Goal: Task Accomplishment & Management: Manage account settings

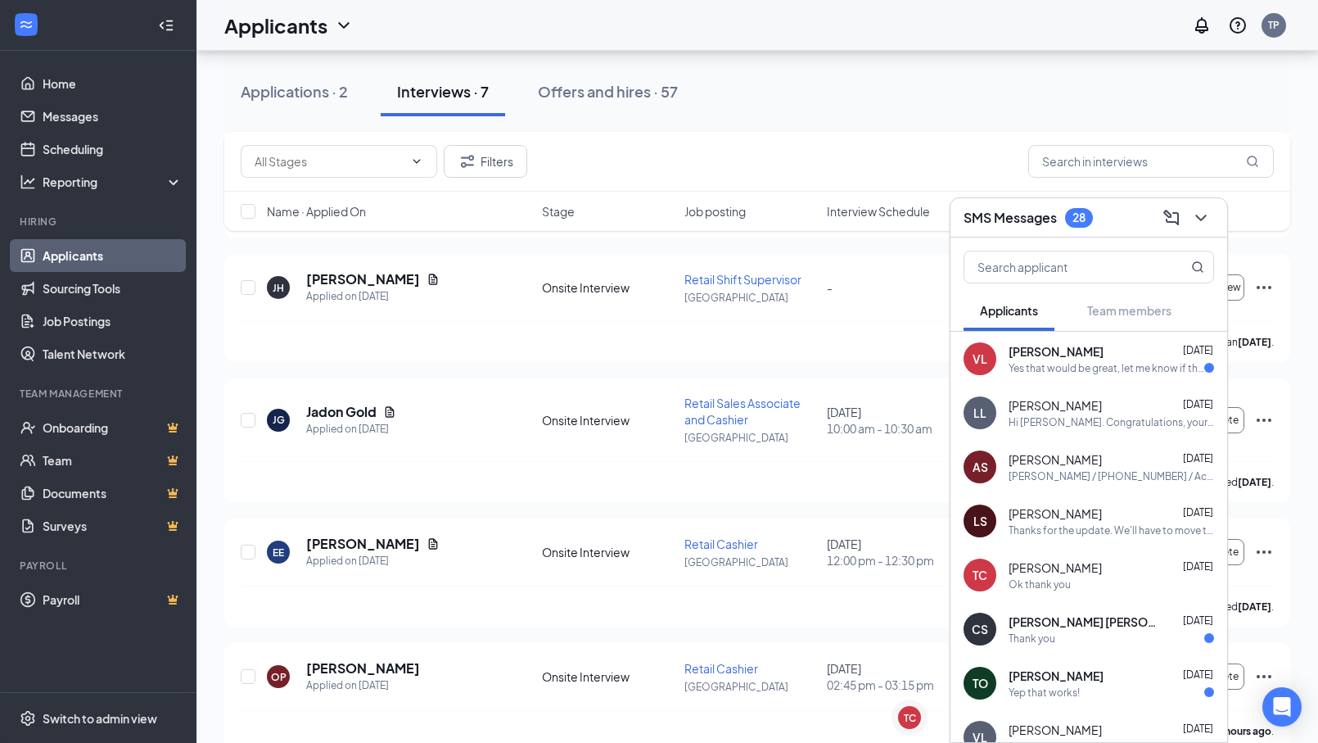
scroll to position [328, 0]
click at [1113, 215] on div "SMS Messages 28" at bounding box center [1089, 217] width 251 height 25
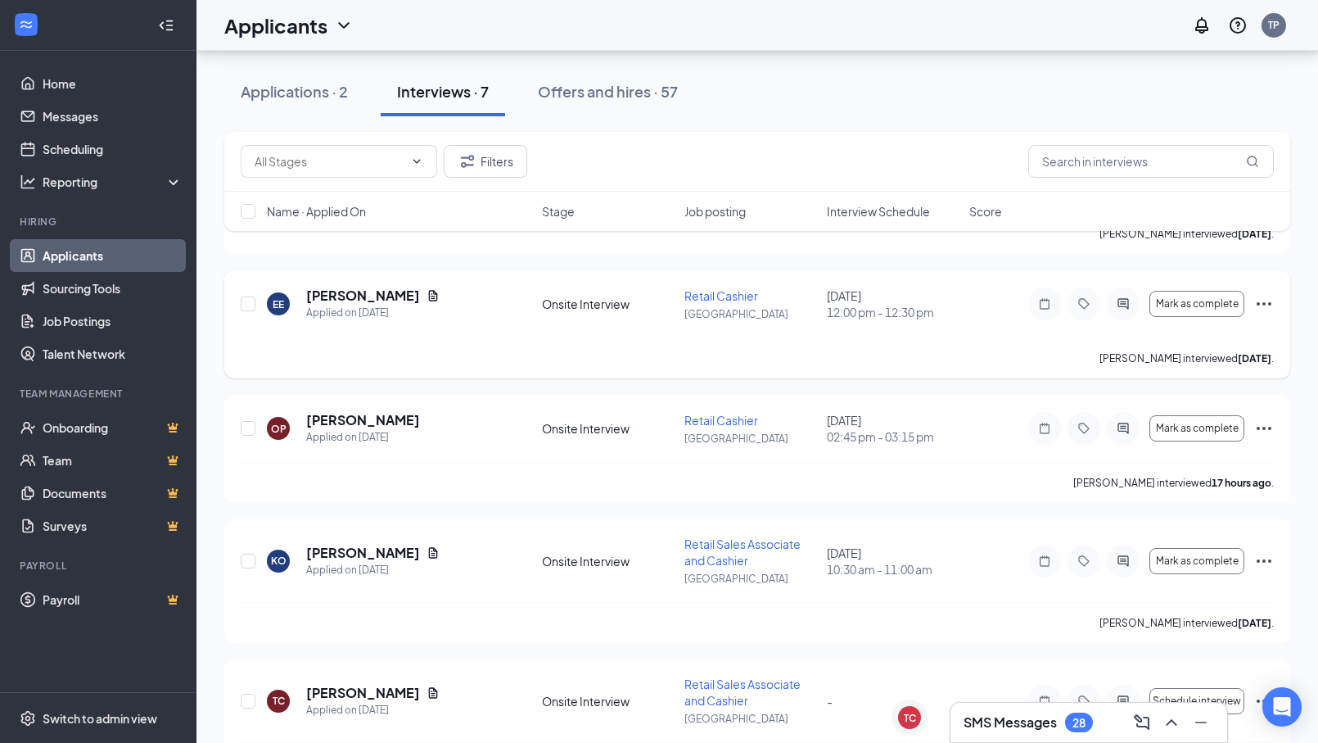
scroll to position [635, 0]
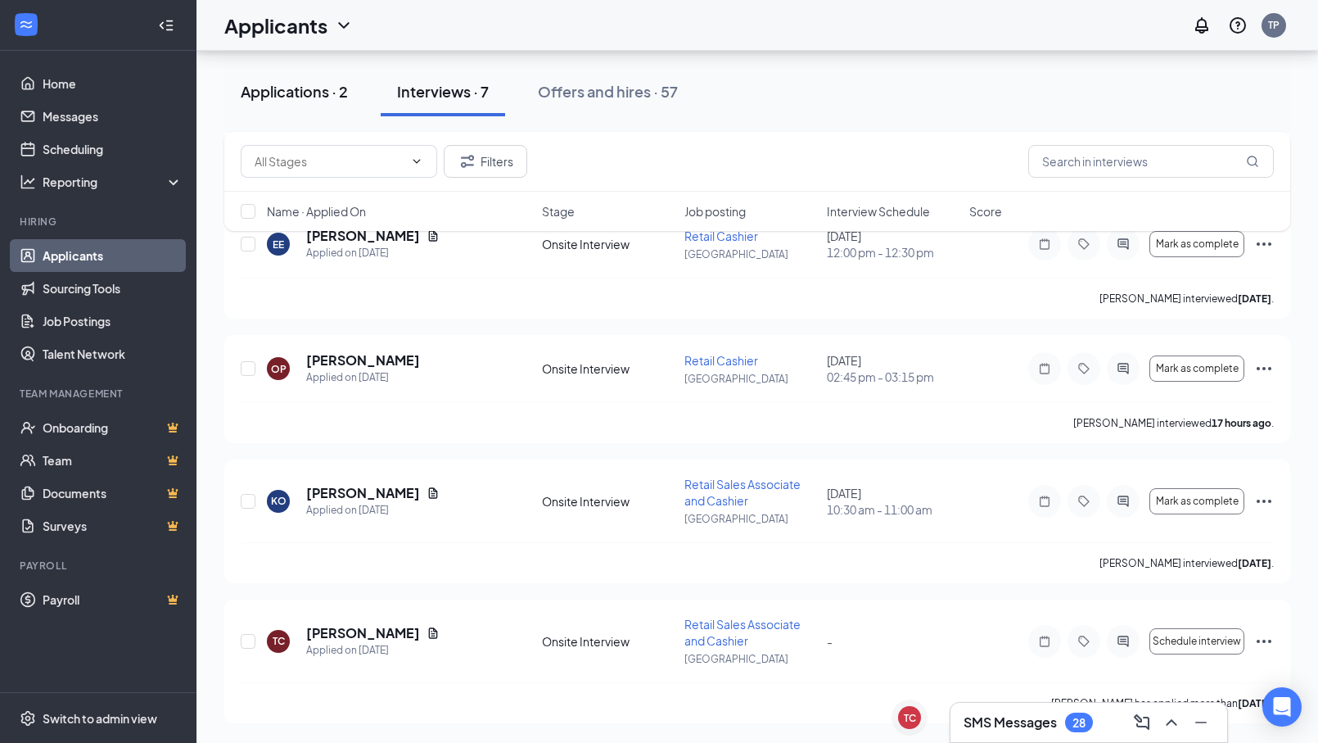
click at [295, 89] on div "Applications · 2" at bounding box center [294, 91] width 107 height 20
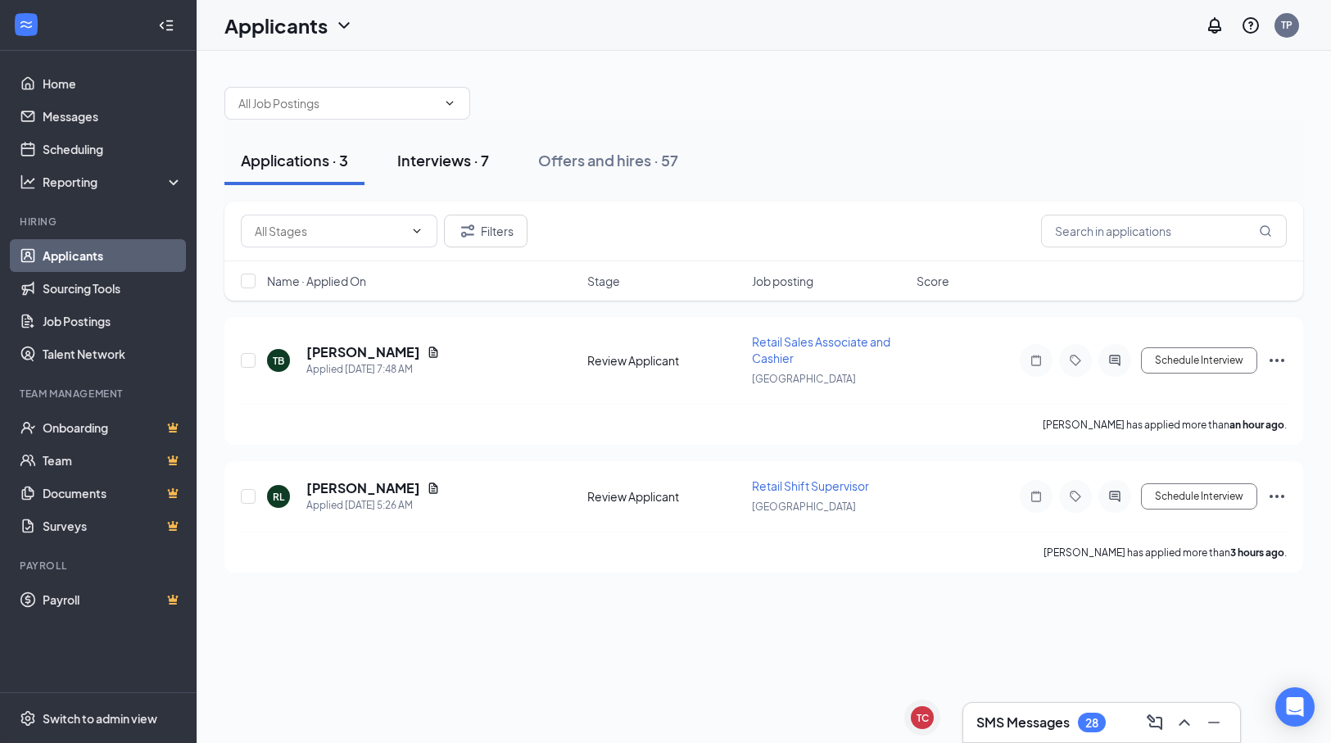
click at [462, 155] on div "Interviews · 7" at bounding box center [443, 160] width 92 height 20
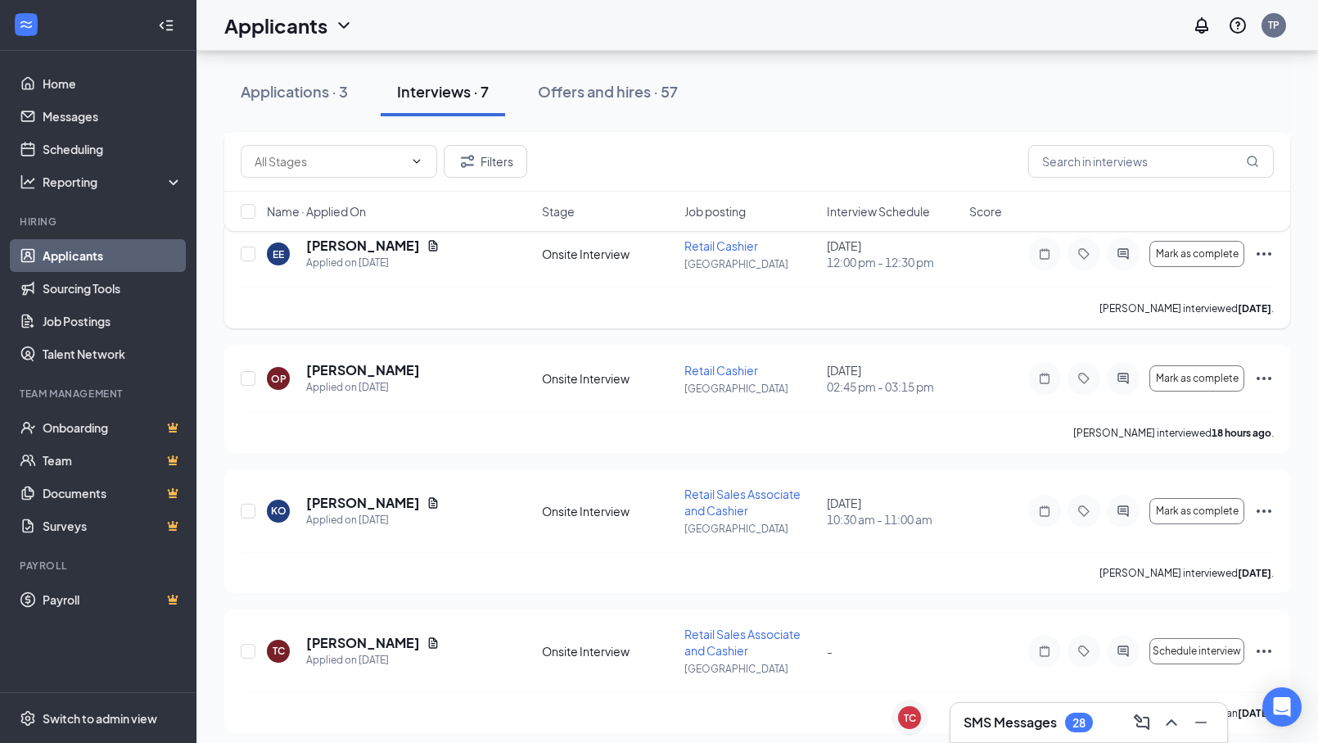
scroll to position [511, 0]
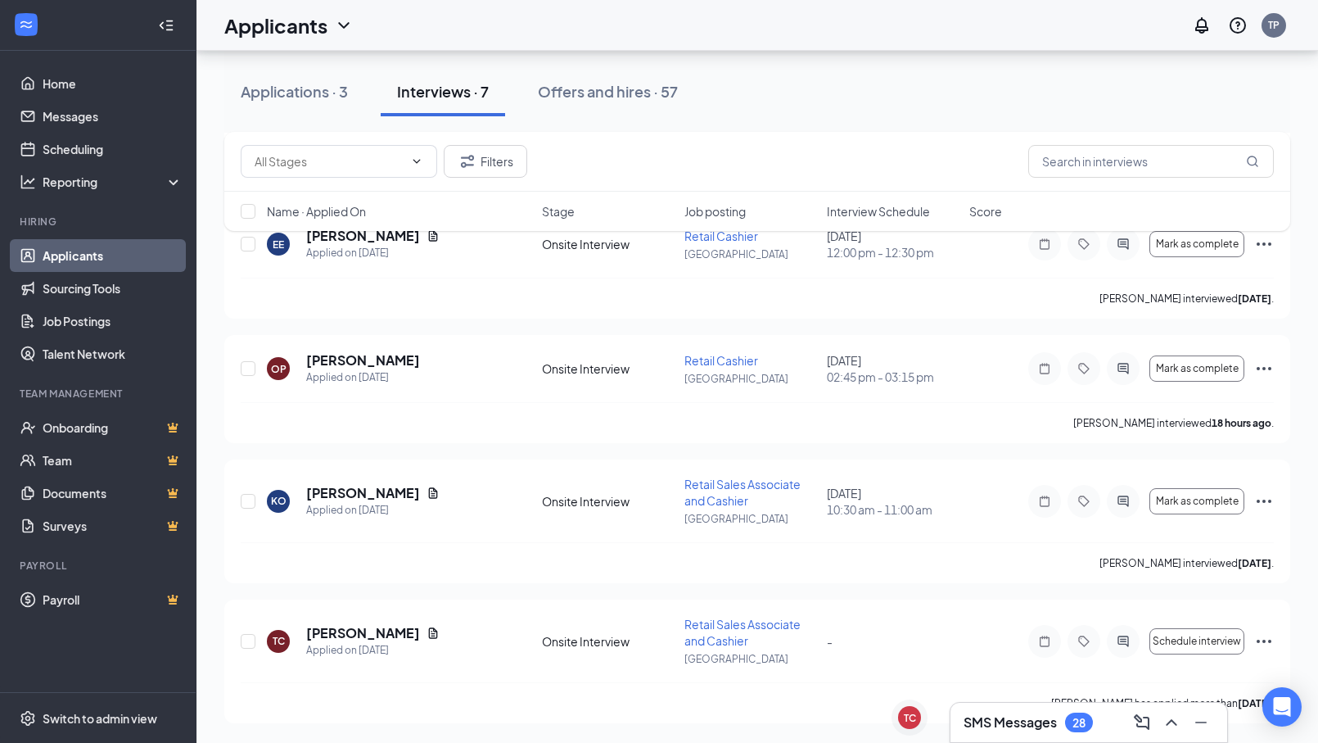
drag, startPoint x: 598, startPoint y: 89, endPoint x: 608, endPoint y: 98, distance: 13.9
click at [599, 89] on div "Offers and hires · 57" at bounding box center [608, 91] width 140 height 20
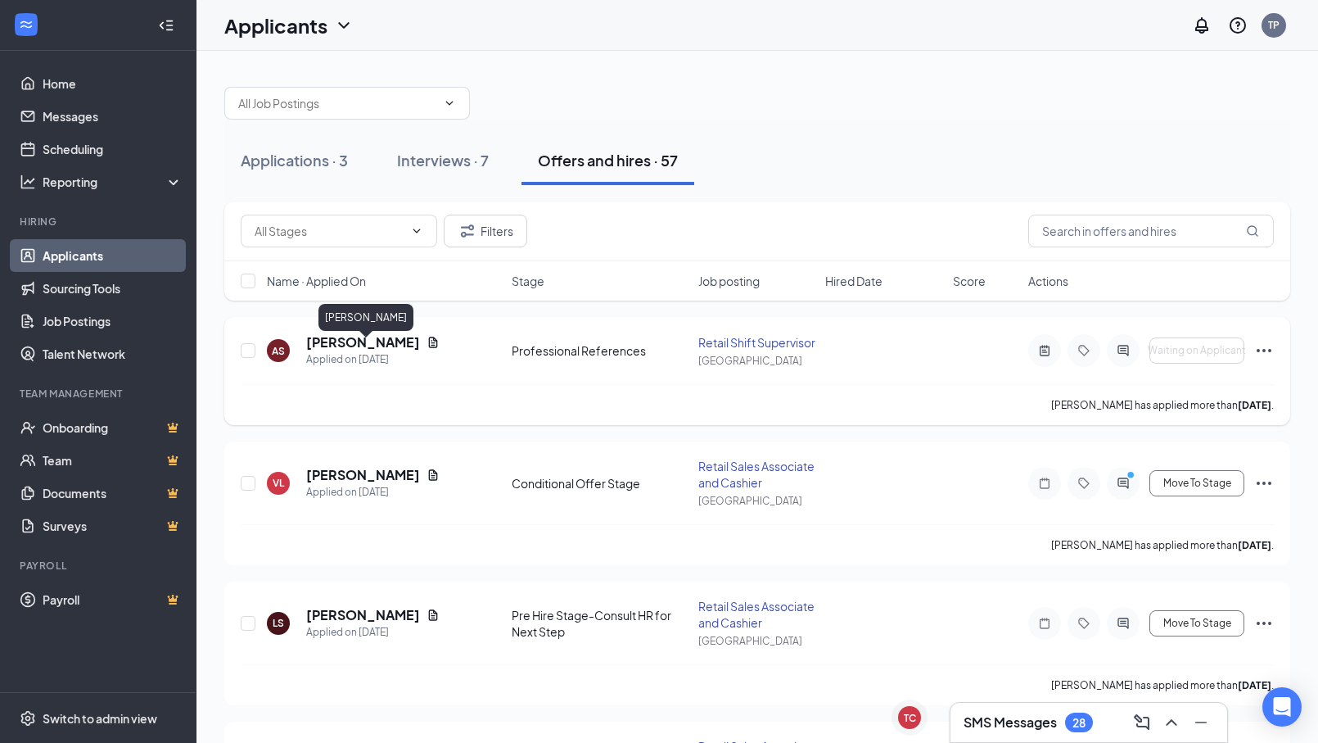
click at [417, 350] on h5 "[PERSON_NAME]" at bounding box center [363, 342] width 114 height 18
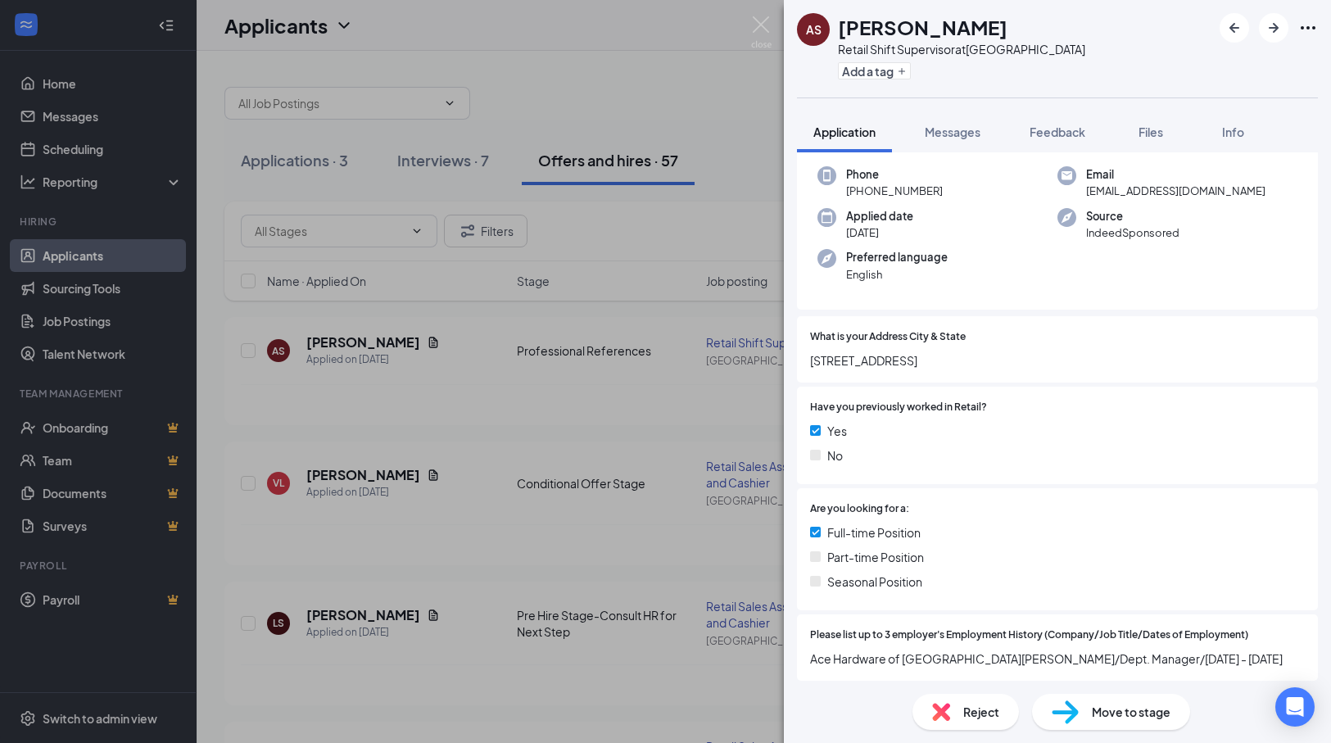
scroll to position [164, 0]
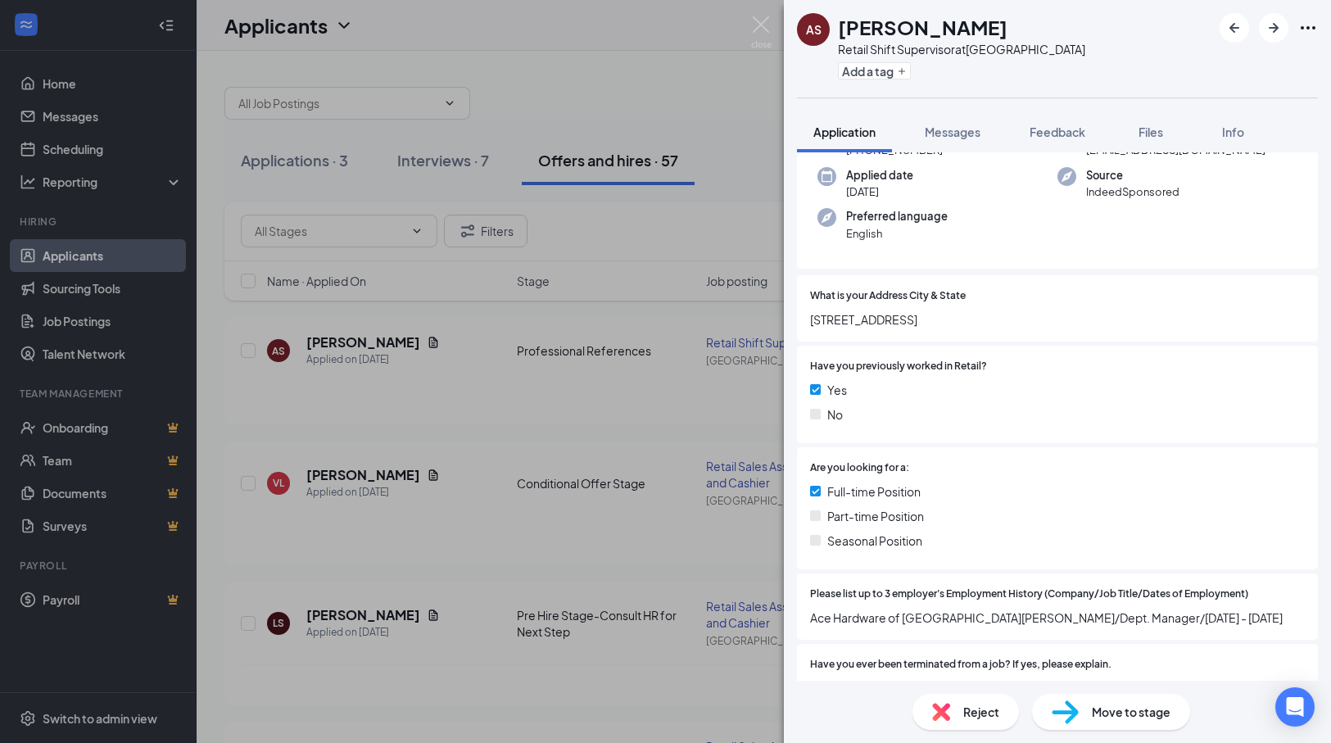
drag, startPoint x: 712, startPoint y: 108, endPoint x: 675, endPoint y: 218, distance: 116.0
click at [713, 108] on div "AS [PERSON_NAME] Retail Shift Supervisor at [GEOGRAPHIC_DATA] Add a tag Applica…" at bounding box center [665, 371] width 1331 height 743
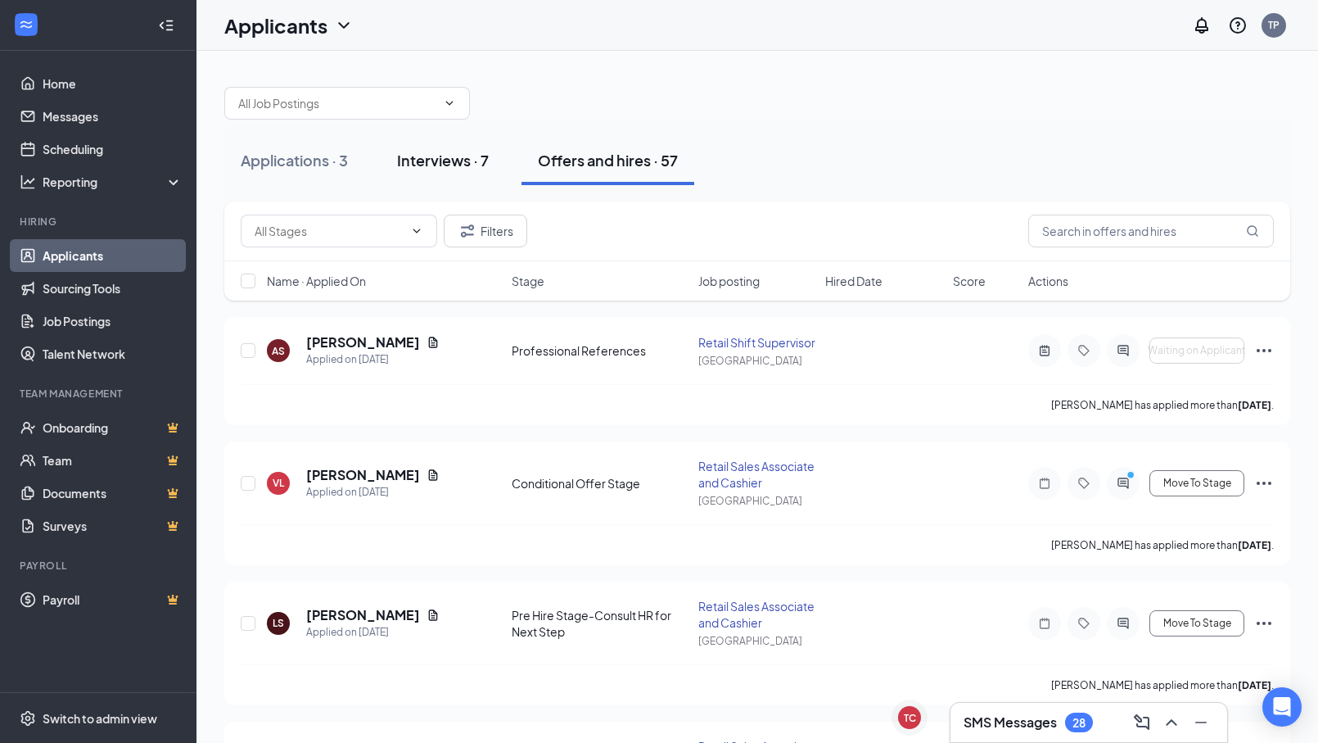
click at [457, 163] on div "Interviews · 7" at bounding box center [443, 160] width 92 height 20
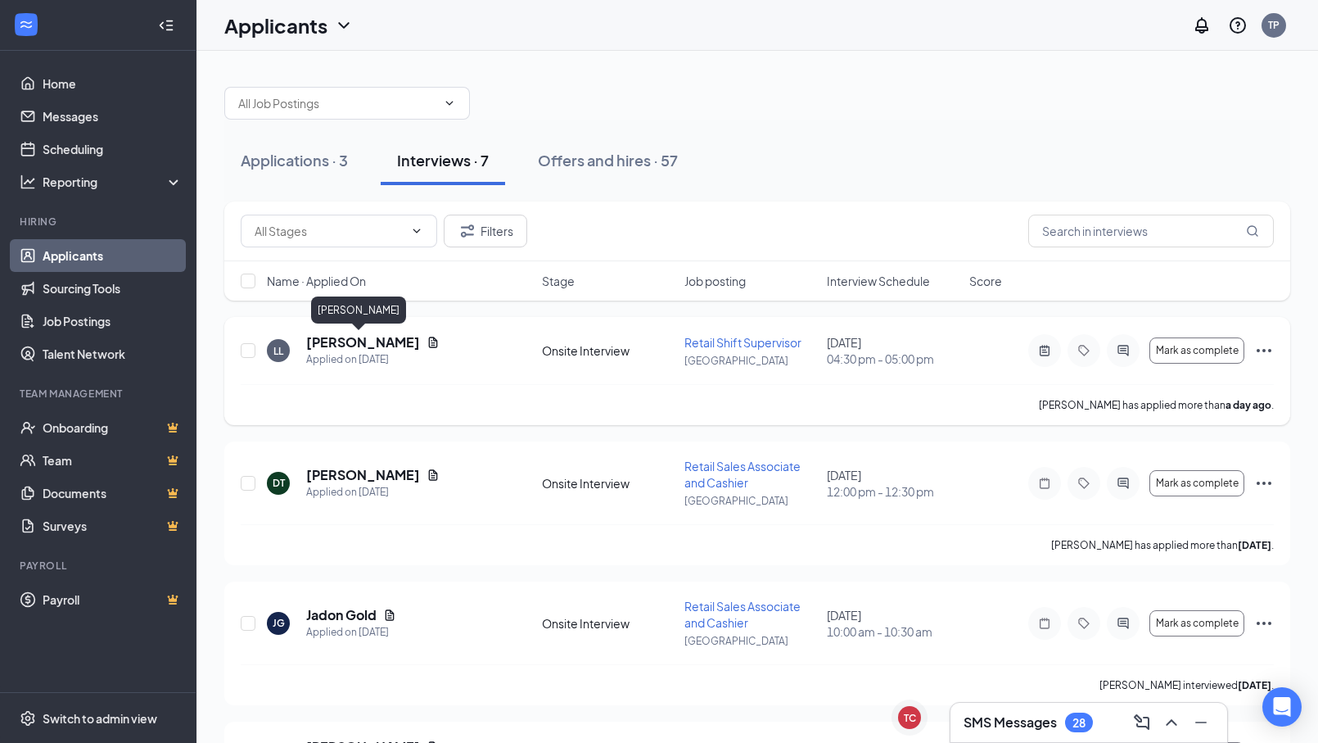
click at [336, 343] on h5 "[PERSON_NAME]" at bounding box center [363, 342] width 114 height 18
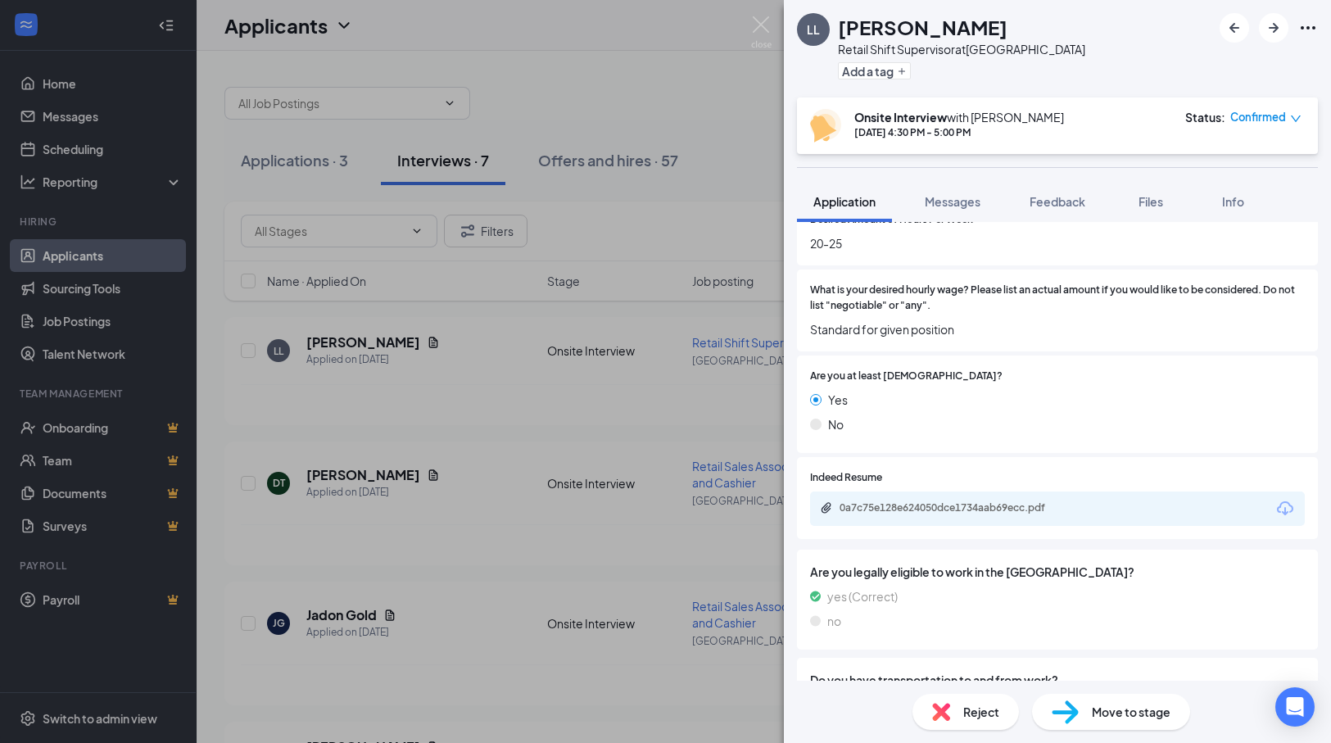
scroll to position [983, 0]
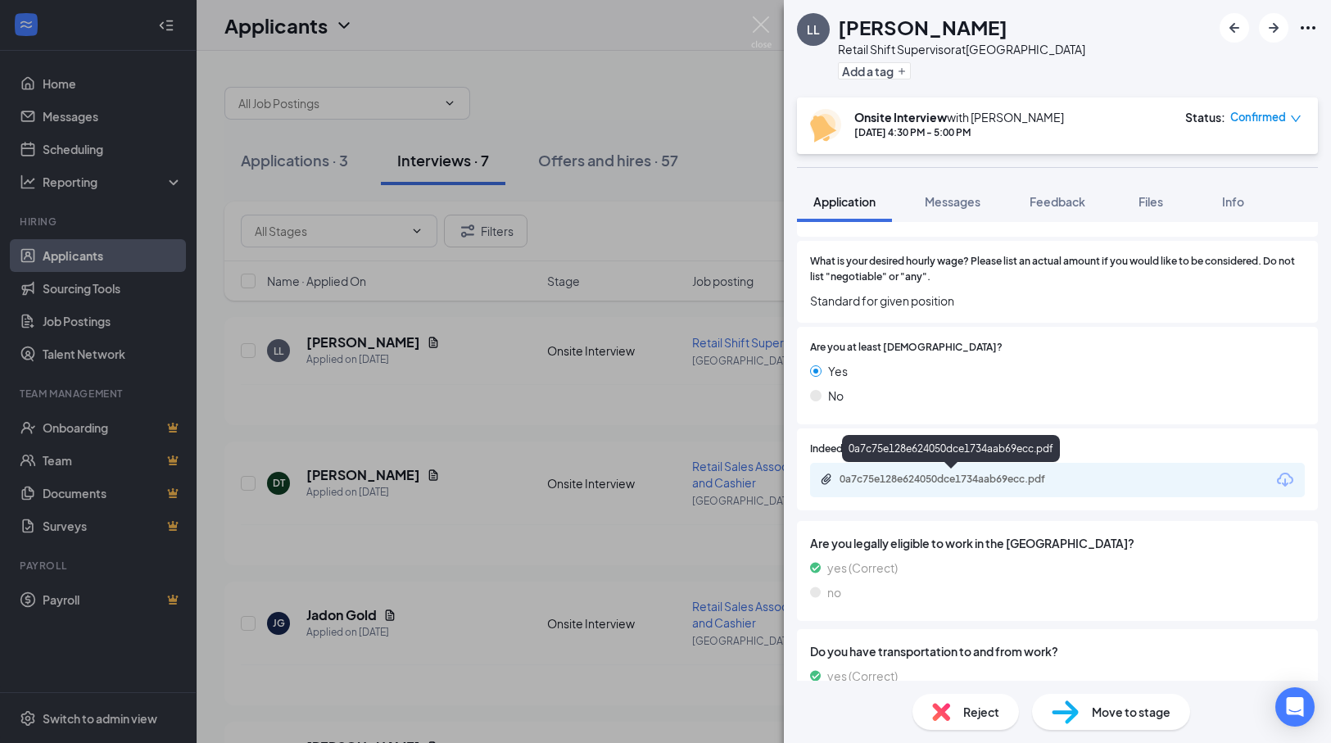
click at [1013, 481] on div "0a7c75e128e624050dce1734aab69ecc.pdf" at bounding box center [953, 478] width 229 height 13
click at [596, 348] on div "LL [PERSON_NAME] Retail Shift Supervisor at [GEOGRAPHIC_DATA] Add a tag Onsite …" at bounding box center [665, 371] width 1331 height 743
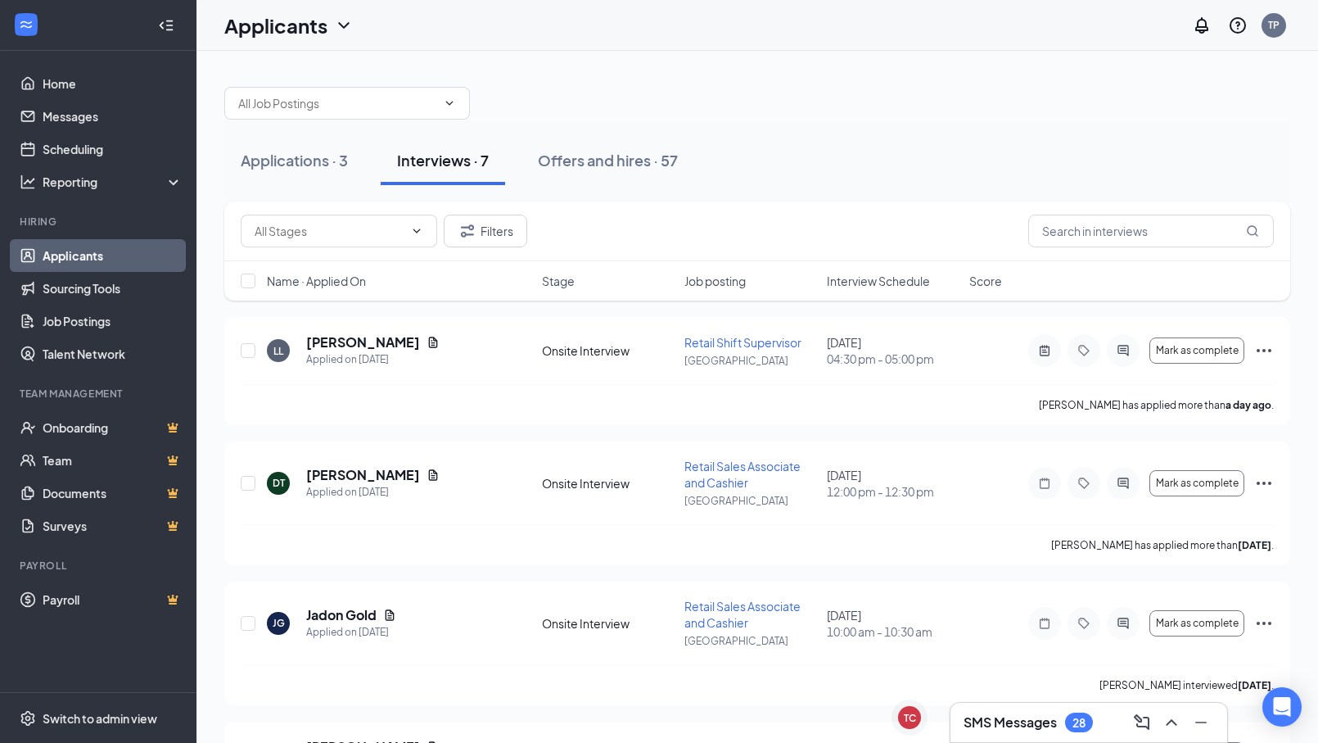
click at [1018, 712] on div "SMS Messages 28" at bounding box center [1089, 722] width 251 height 26
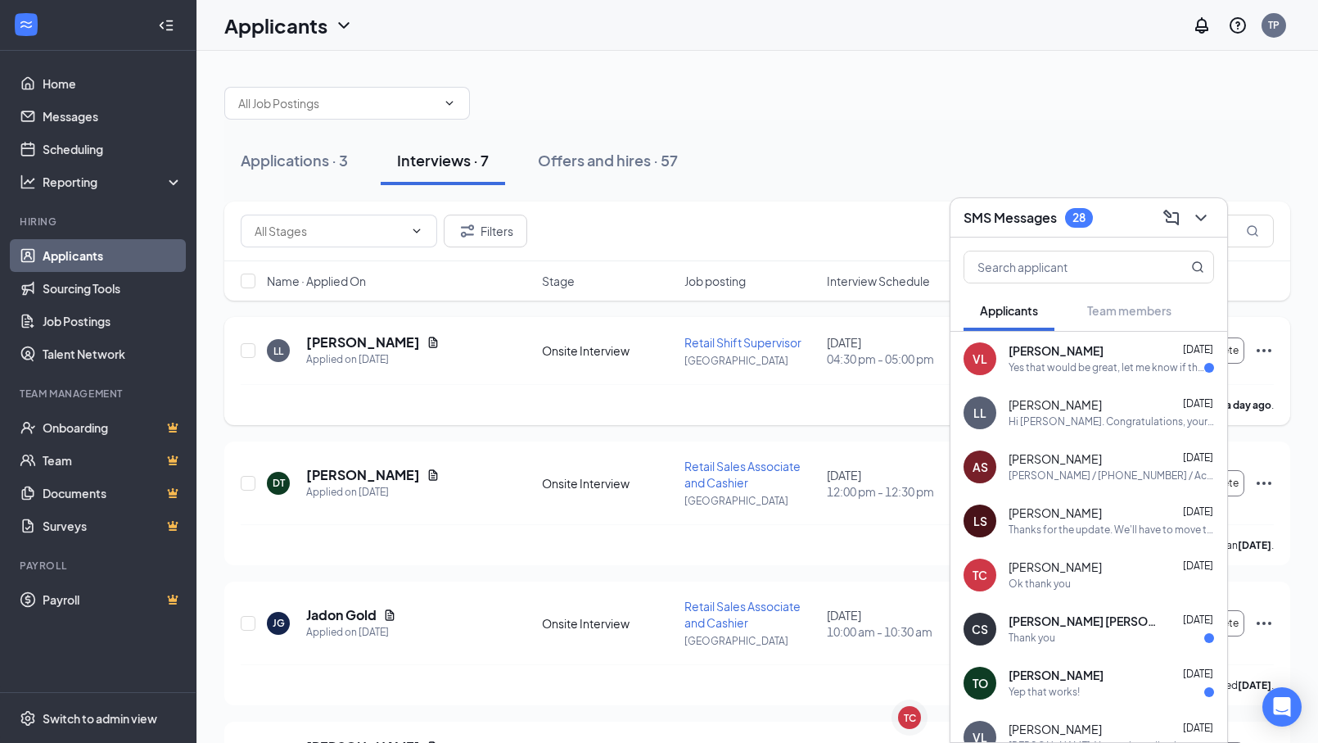
click at [743, 363] on p "[GEOGRAPHIC_DATA]" at bounding box center [750, 361] width 133 height 14
click at [350, 335] on h5 "[PERSON_NAME]" at bounding box center [363, 342] width 114 height 18
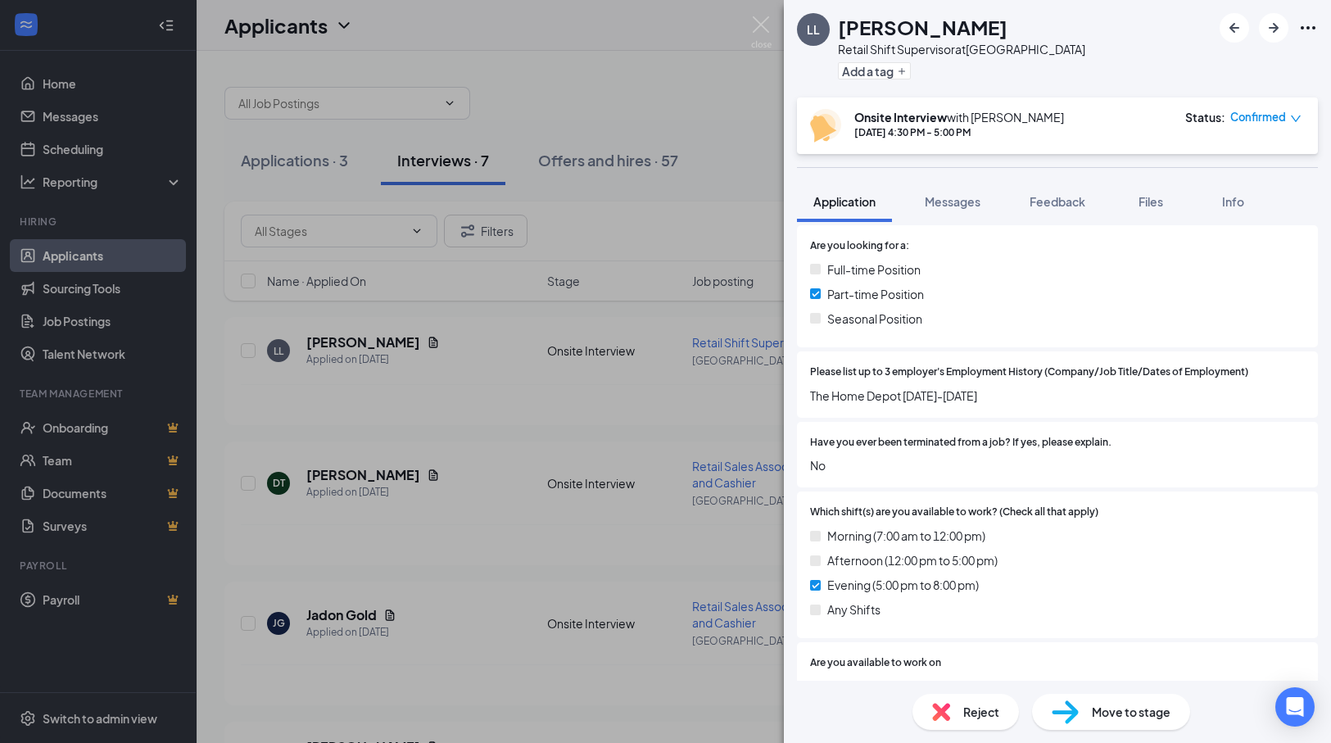
scroll to position [491, 0]
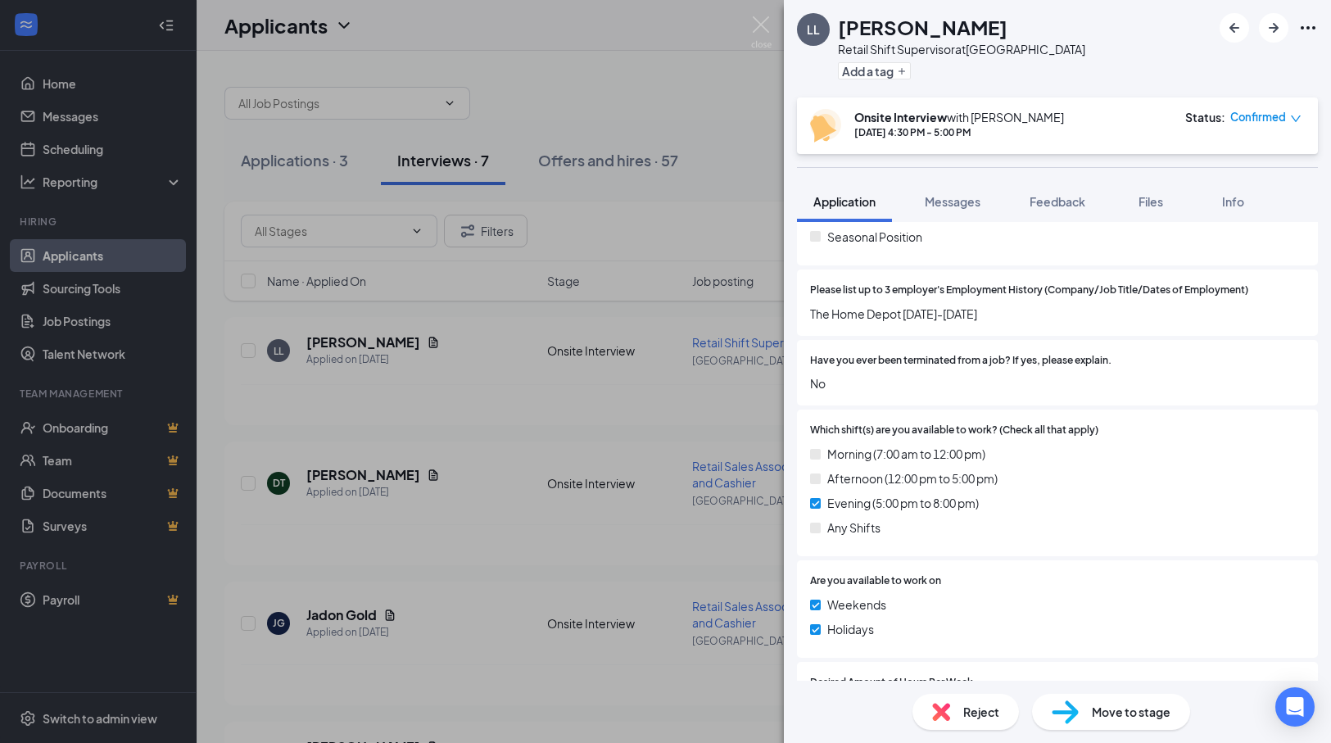
click at [678, 222] on div "LL [PERSON_NAME] Retail Shift Supervisor at [GEOGRAPHIC_DATA] Add a tag Onsite …" at bounding box center [665, 371] width 1331 height 743
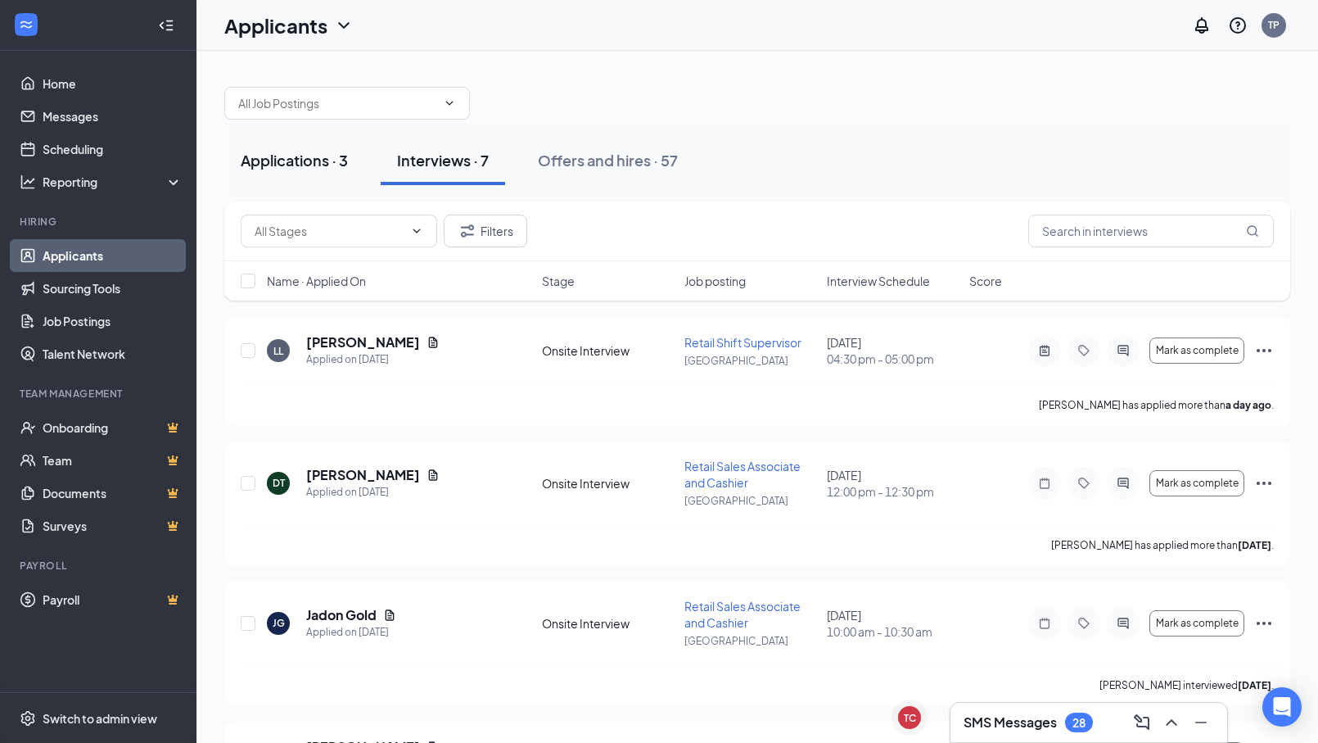
click at [298, 164] on div "Applications · 3" at bounding box center [294, 160] width 107 height 20
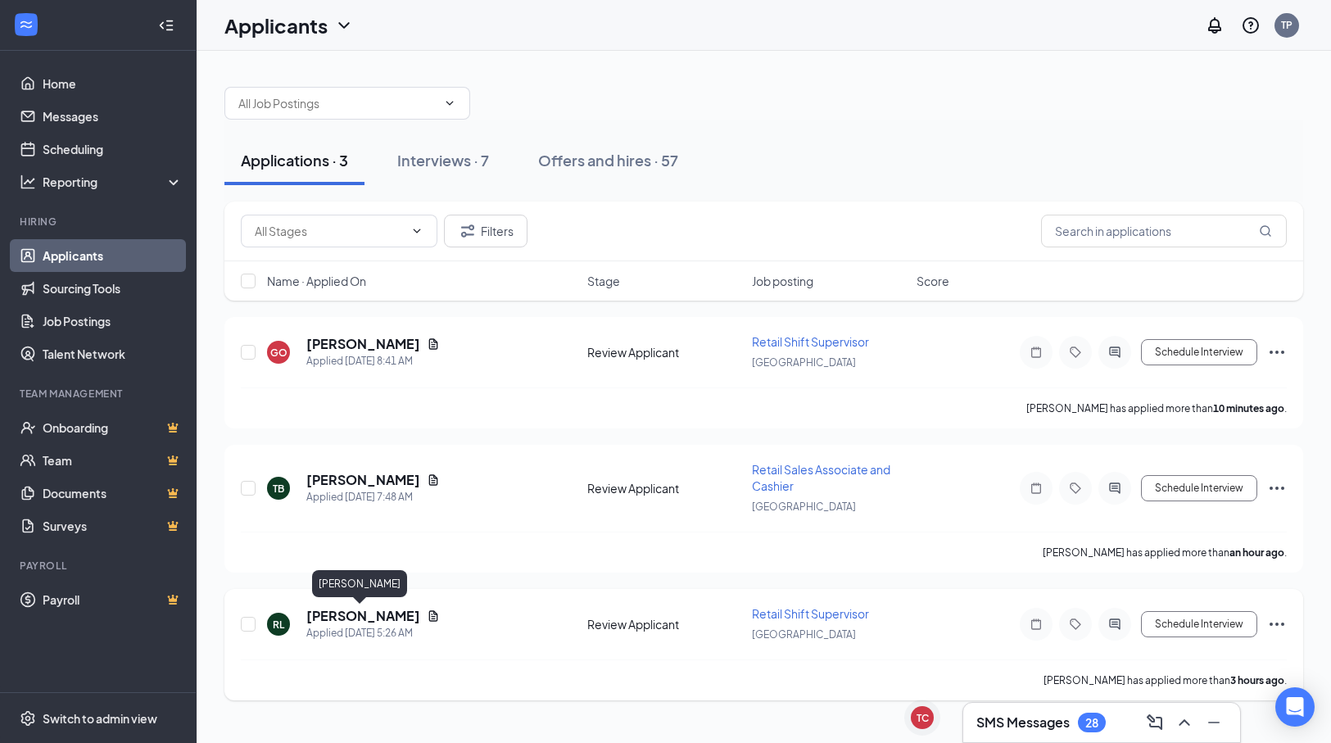
click at [365, 614] on h5 "[PERSON_NAME]" at bounding box center [363, 616] width 114 height 18
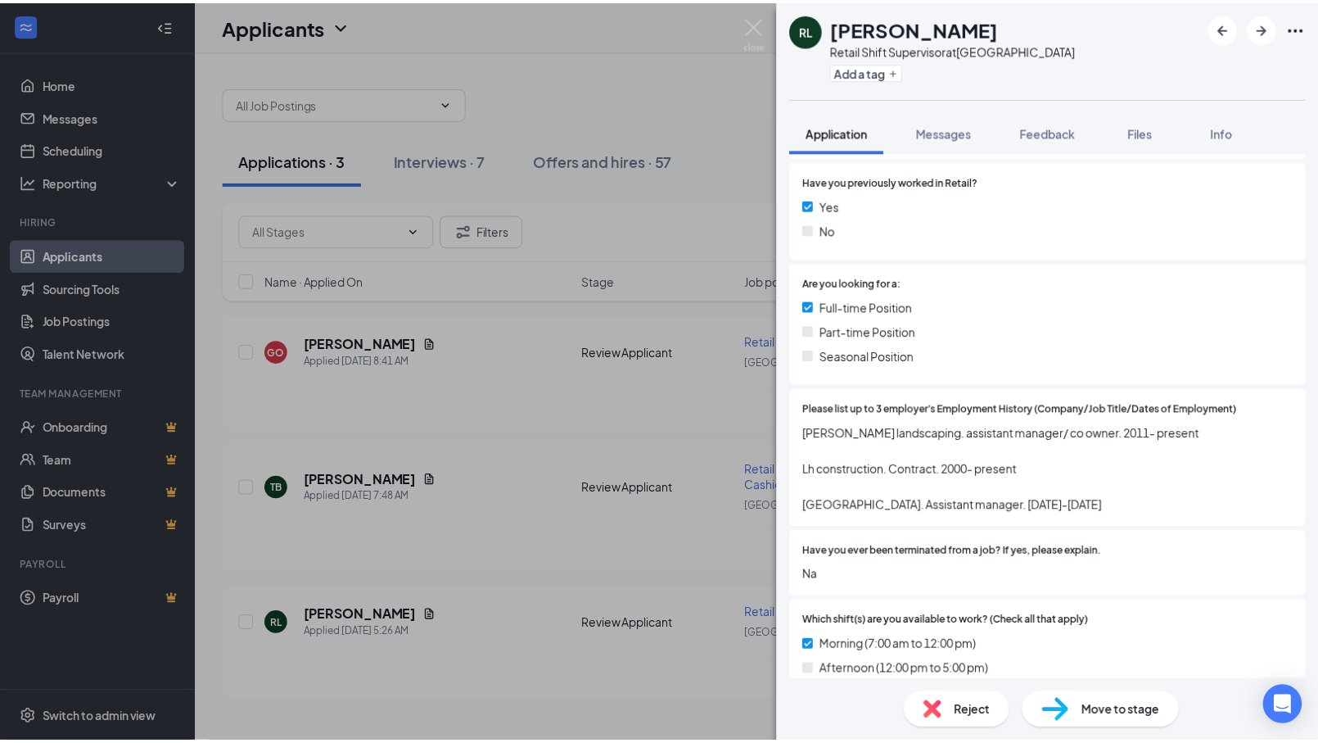
scroll to position [328, 0]
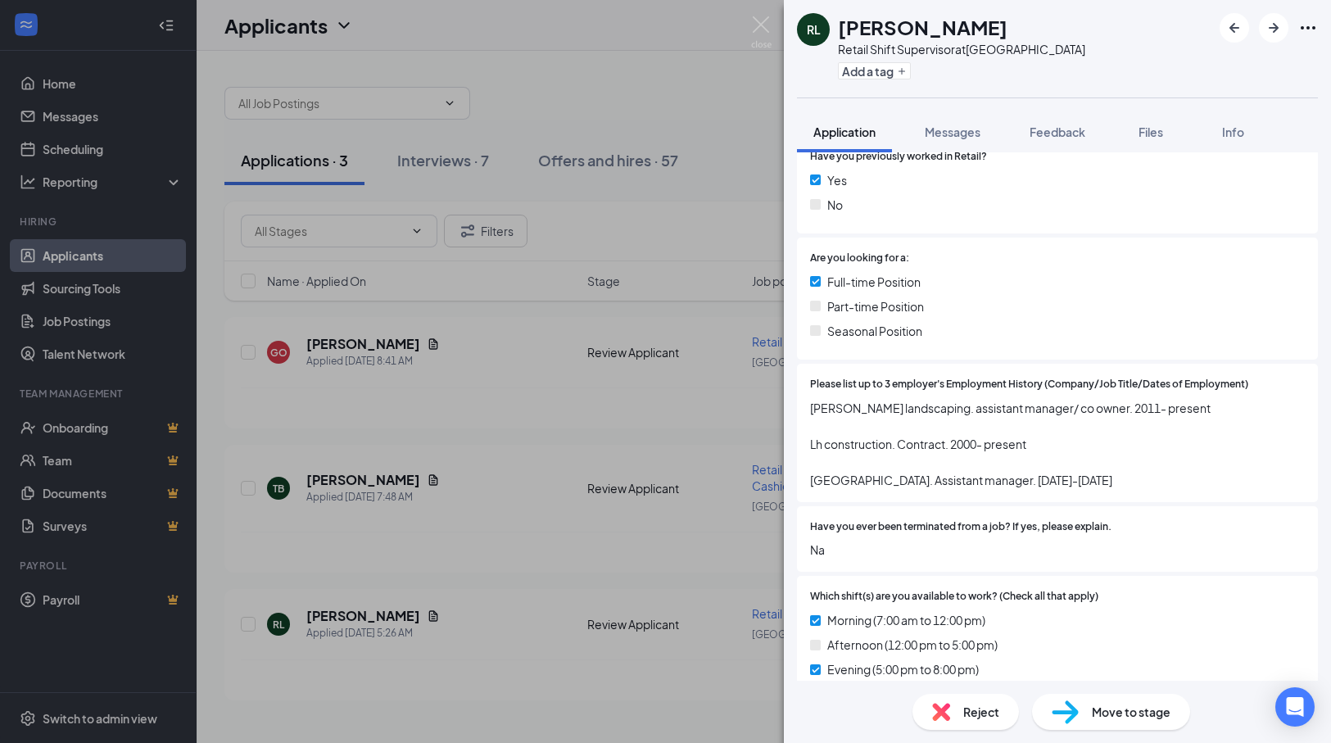
click at [721, 180] on div "[PERSON_NAME] [PERSON_NAME] Retail Shift Supervisor at [GEOGRAPHIC_DATA] Add a …" at bounding box center [665, 371] width 1331 height 743
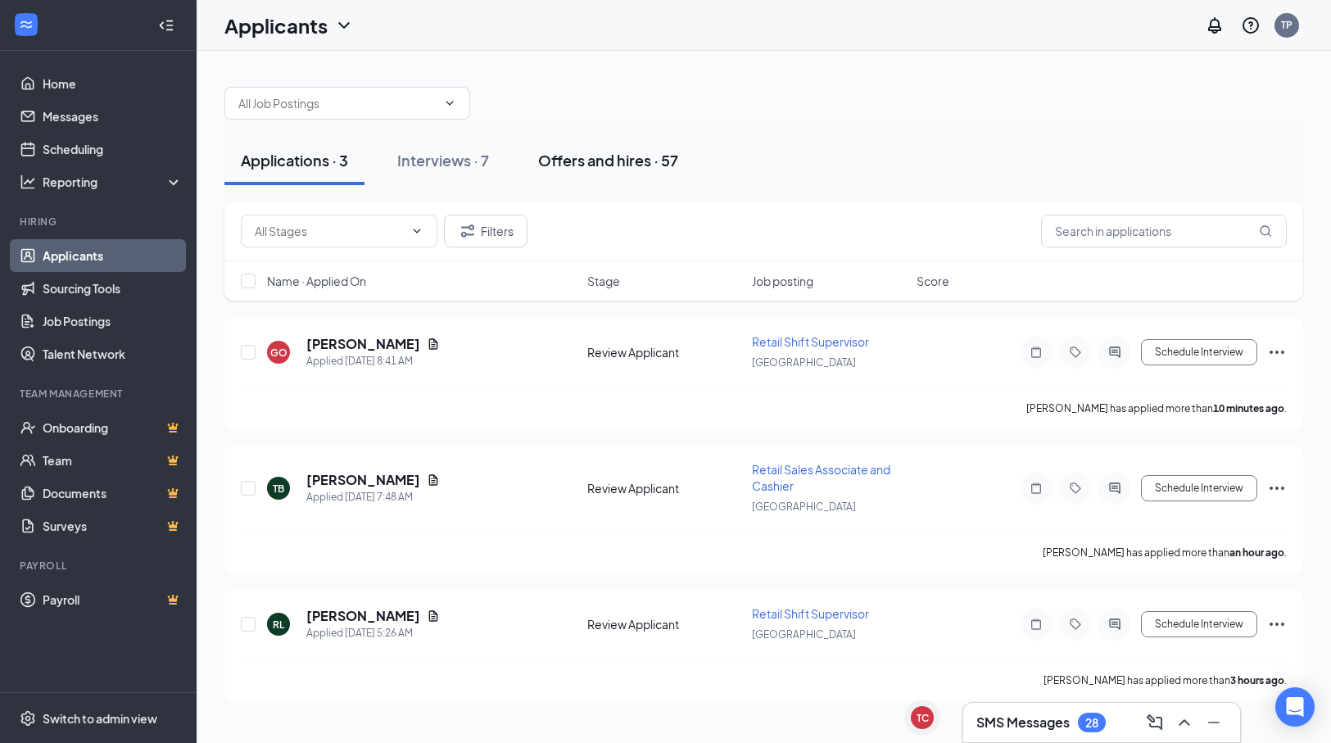
click at [595, 160] on div "Offers and hires · 57" at bounding box center [608, 160] width 140 height 20
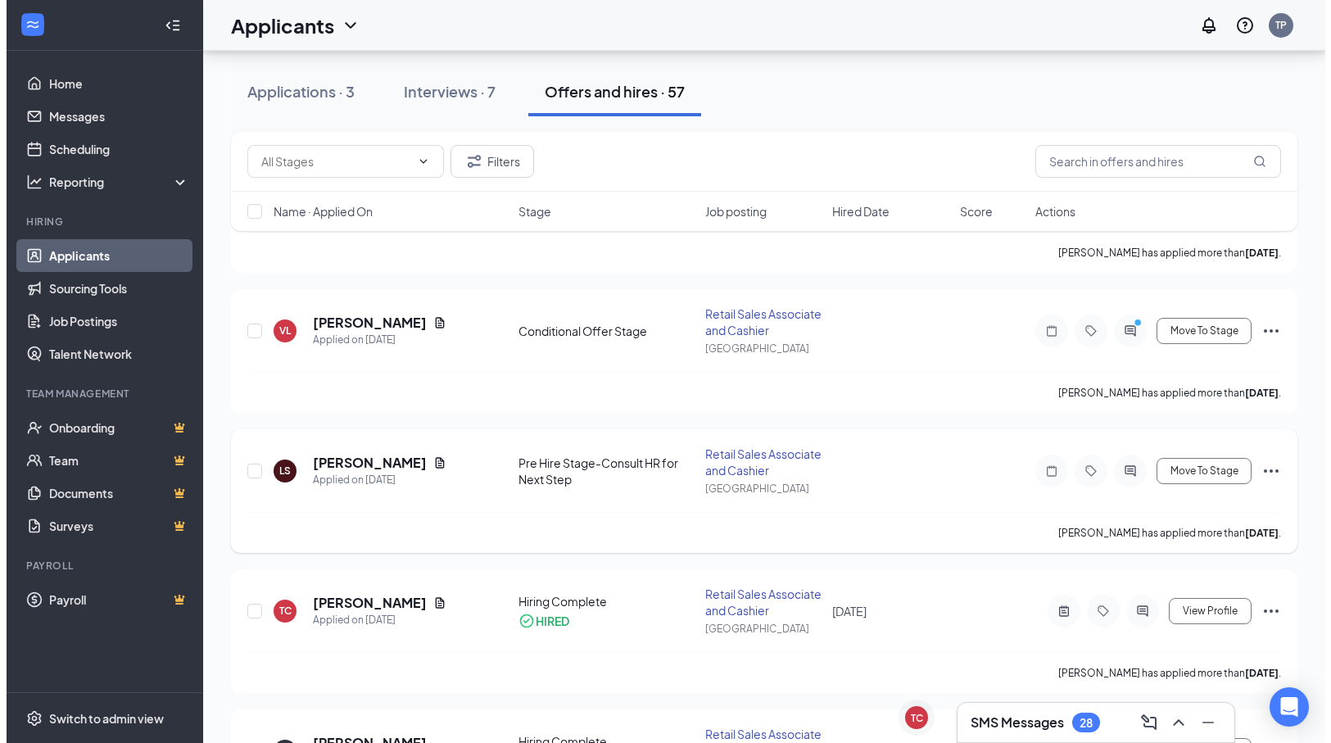
scroll to position [164, 0]
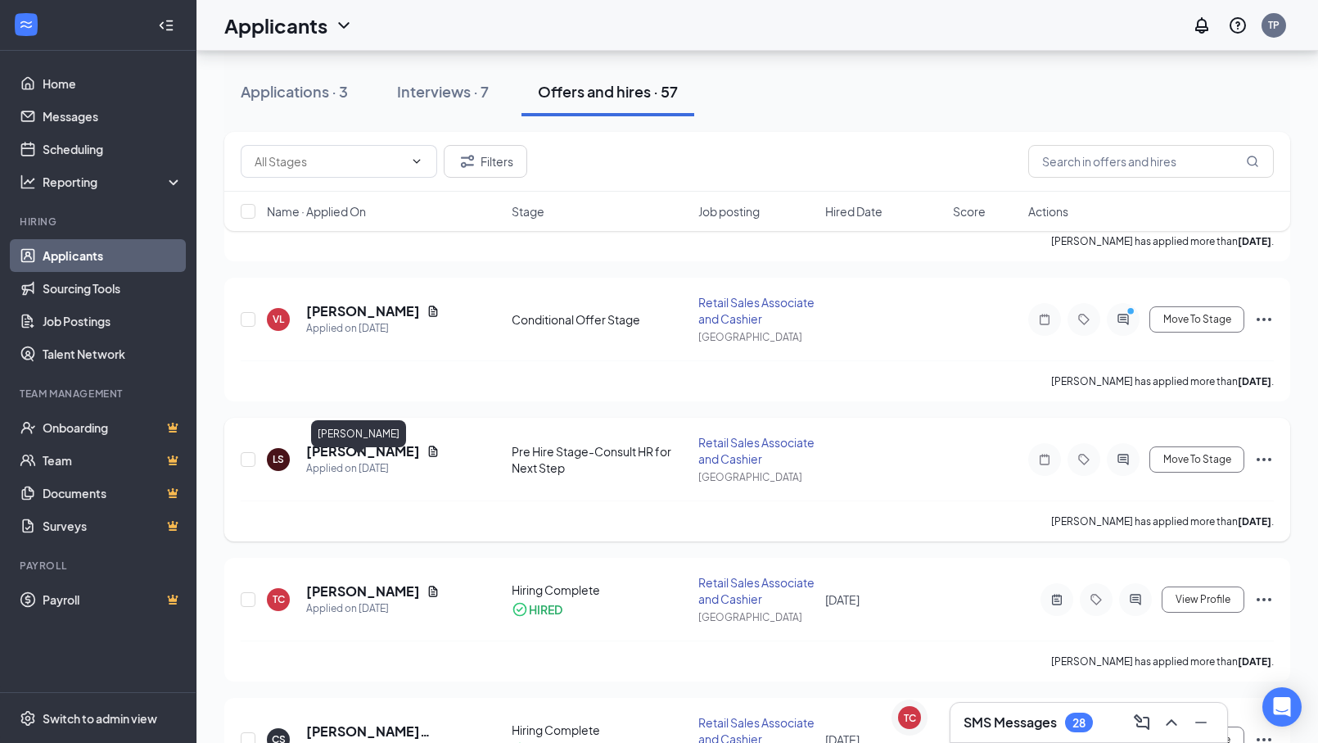
click at [377, 460] on h5 "[PERSON_NAME]" at bounding box center [363, 451] width 114 height 18
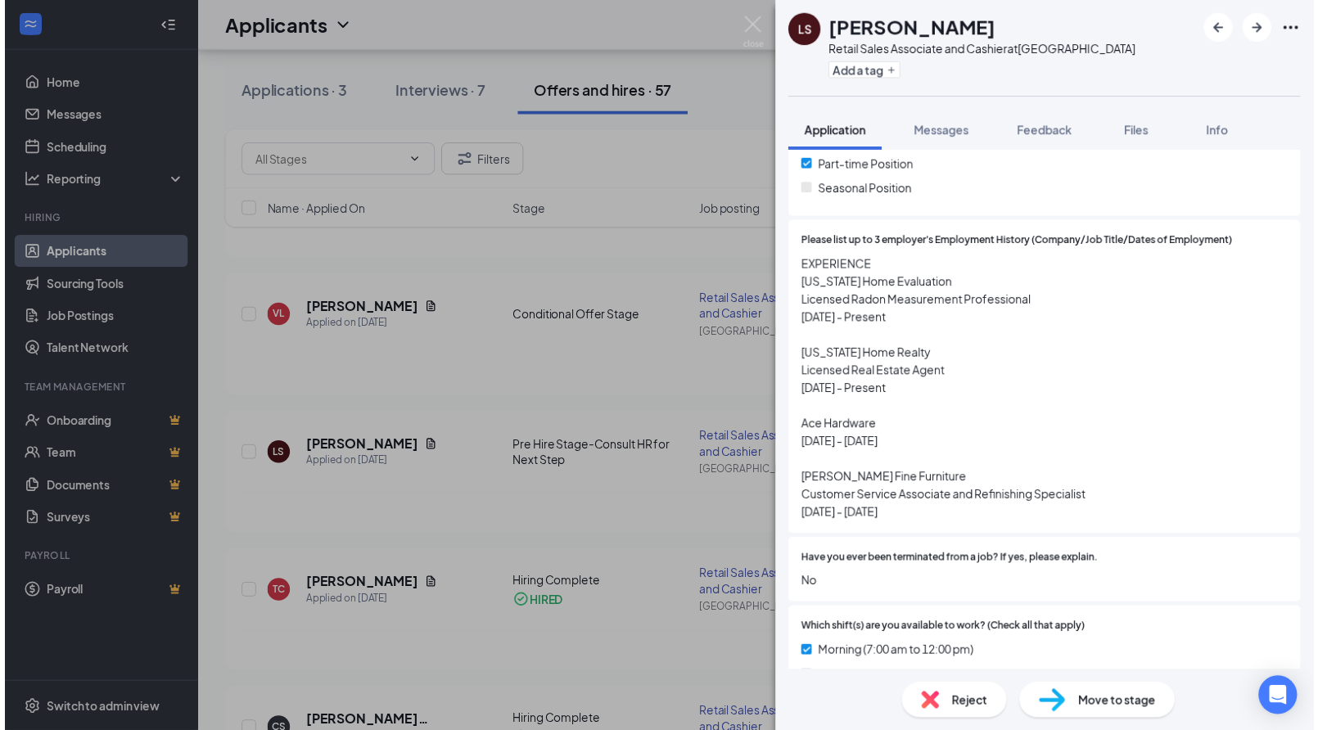
scroll to position [491, 0]
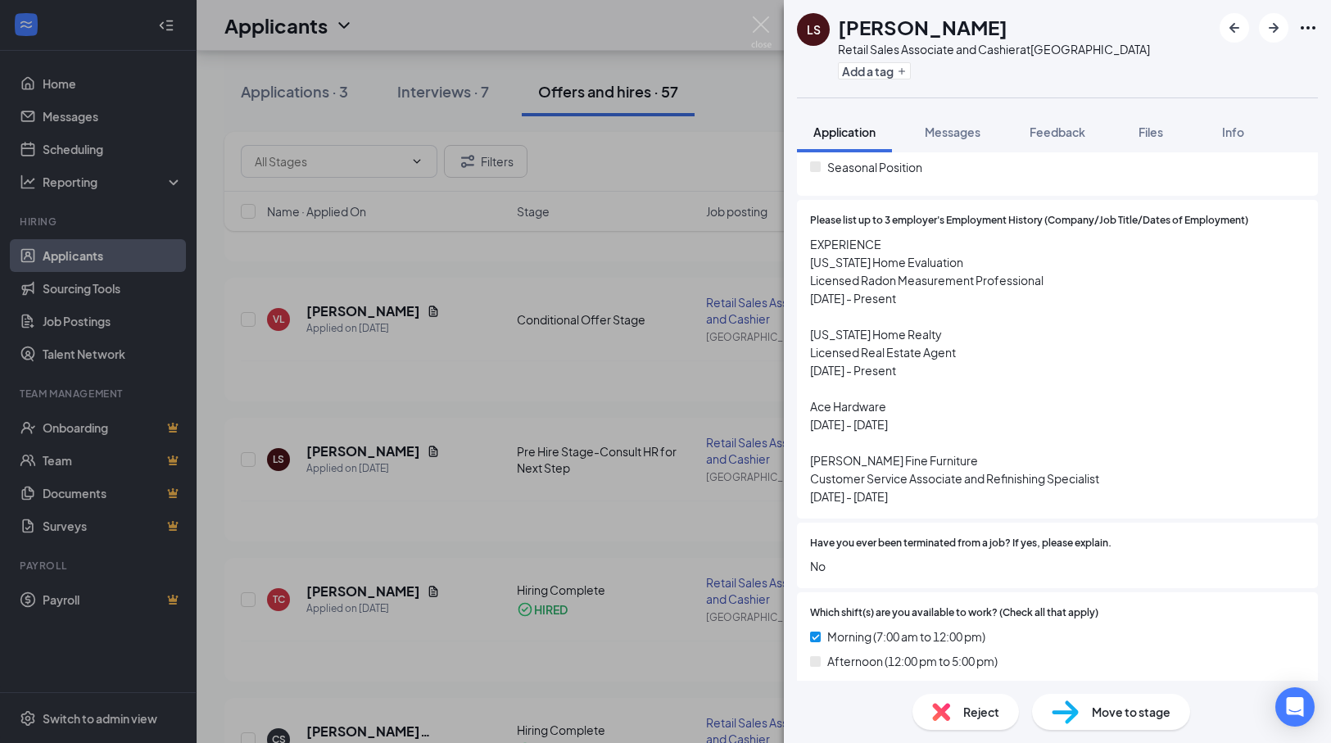
click at [671, 326] on div "LS [PERSON_NAME] Retail Sales Associate and Cashier at [GEOGRAPHIC_DATA] Add a …" at bounding box center [665, 371] width 1331 height 743
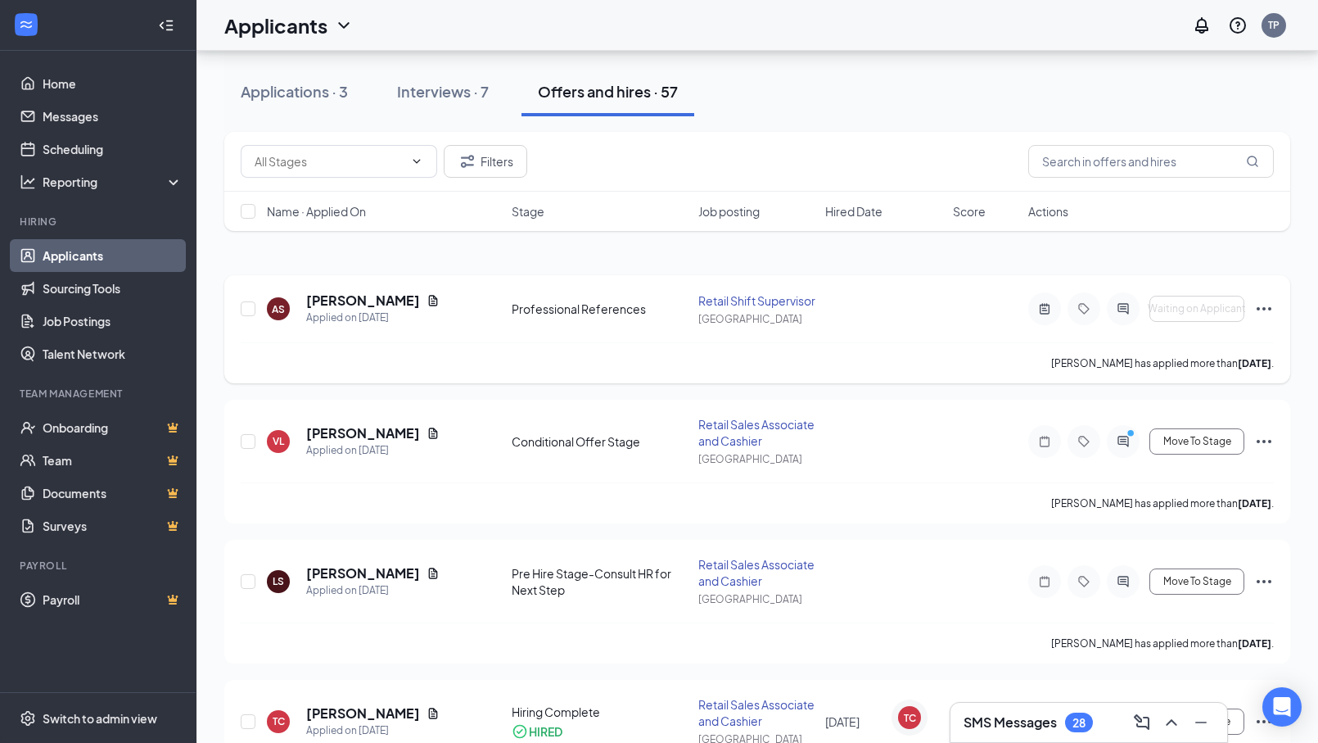
scroll to position [82, 0]
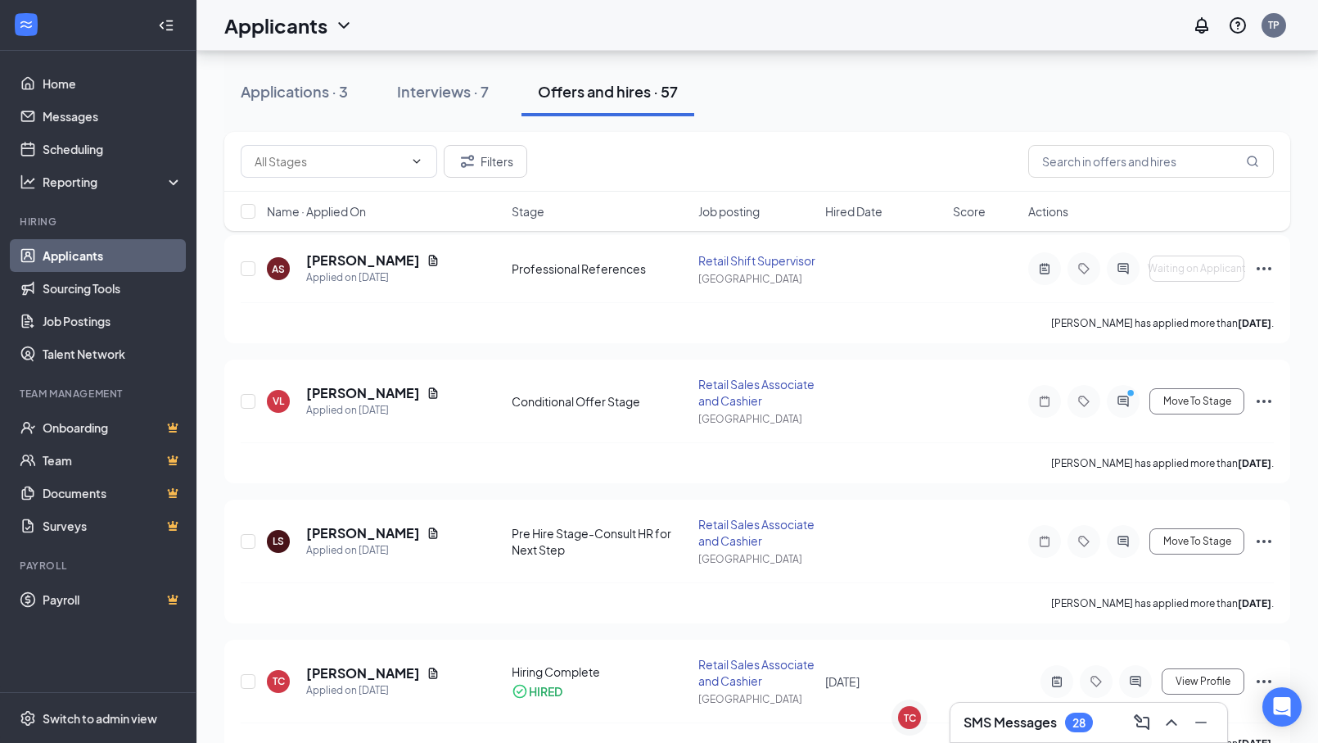
click at [1022, 715] on h3 "SMS Messages" at bounding box center [1010, 722] width 93 height 18
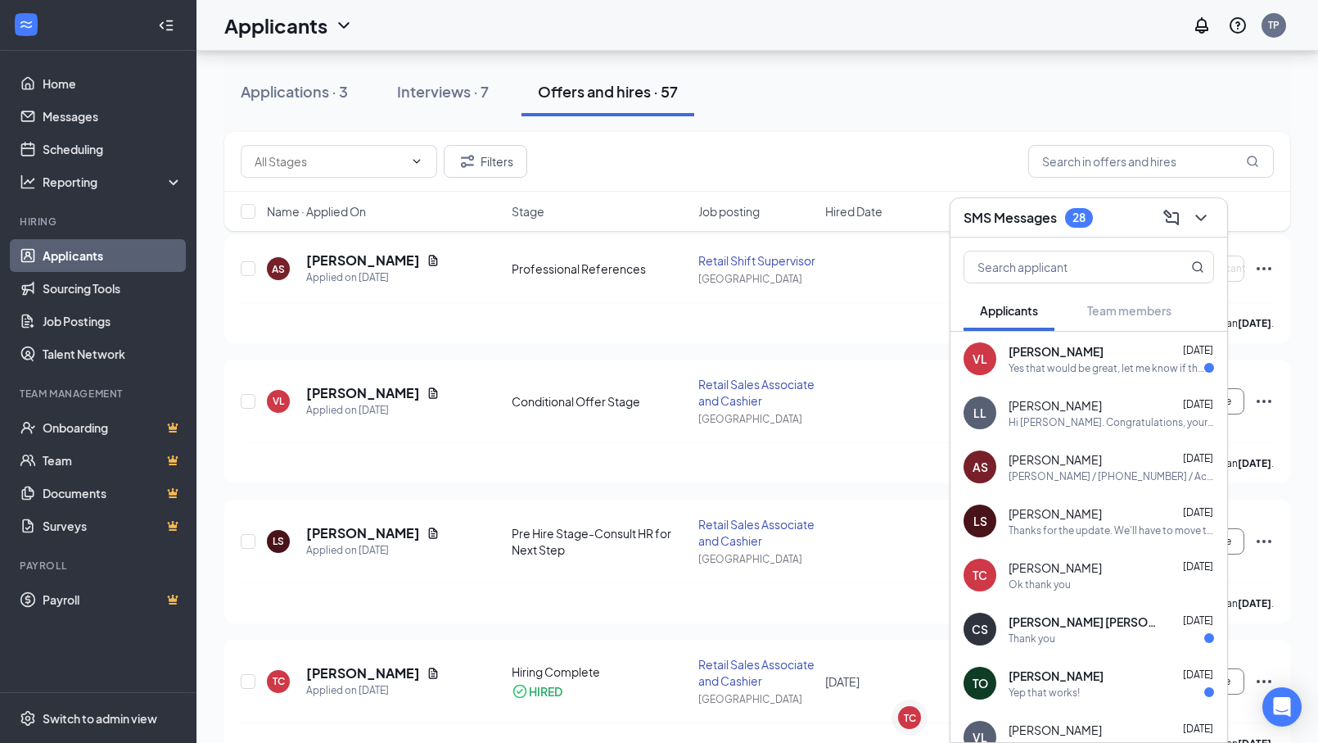
click at [1059, 431] on div "LL [PERSON_NAME] [DATE] Hi [PERSON_NAME]. Congratulations, your meeting with Ac…" at bounding box center [1089, 413] width 277 height 54
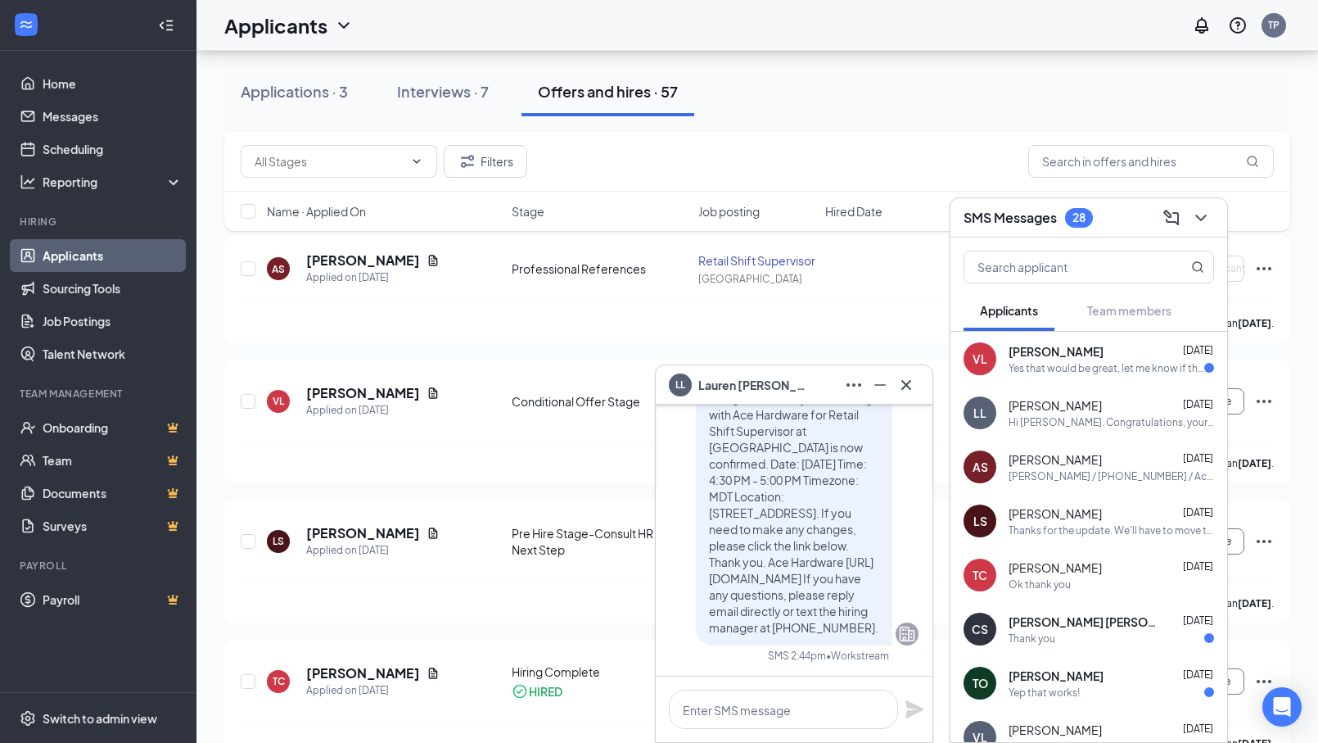
scroll to position [-82, 0]
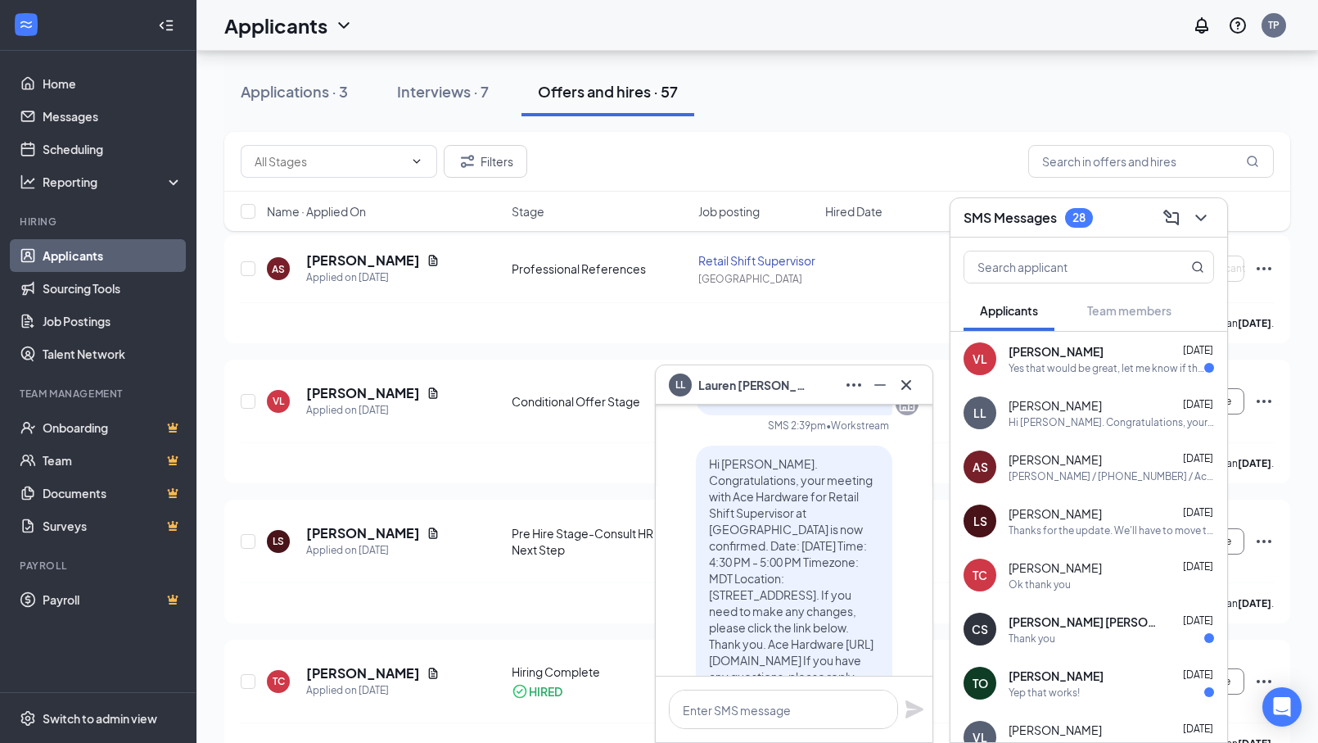
click at [789, 392] on div "LL [PERSON_NAME]" at bounding box center [794, 385] width 251 height 26
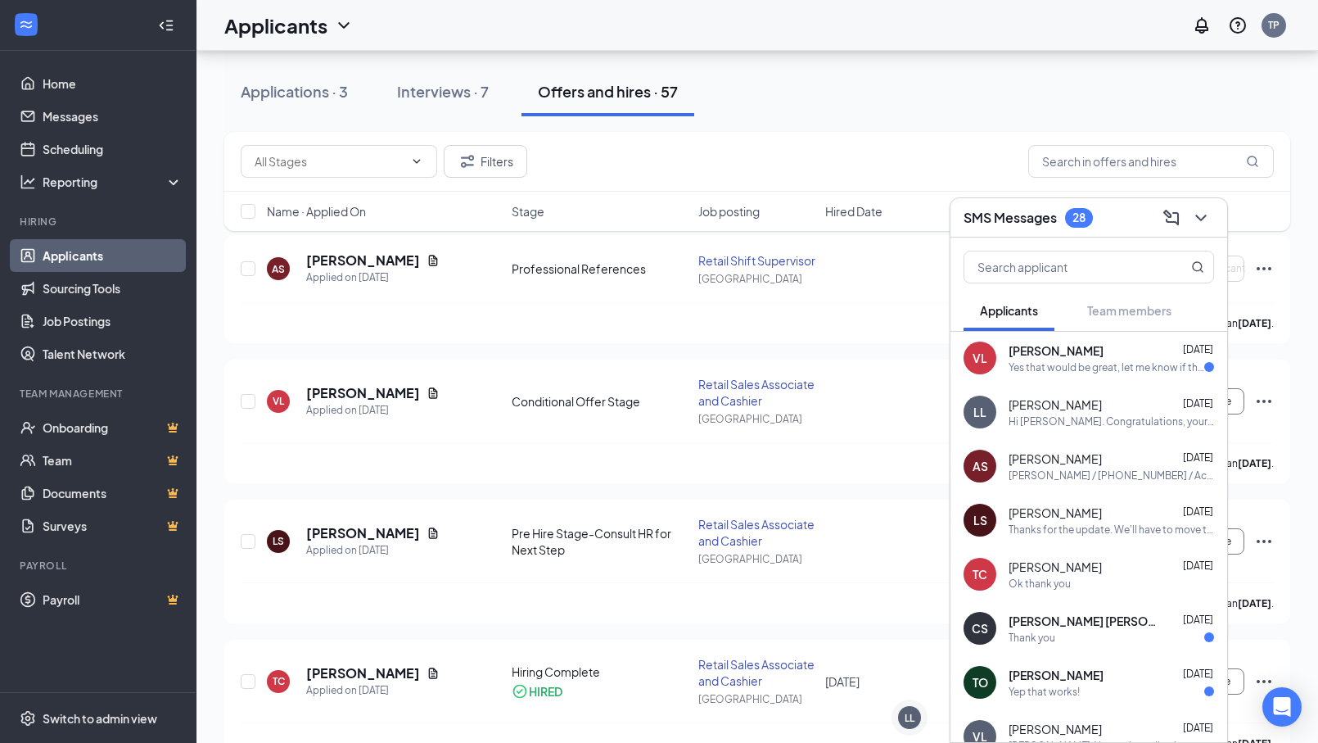
scroll to position [0, 0]
